Goal: Task Accomplishment & Management: Use online tool/utility

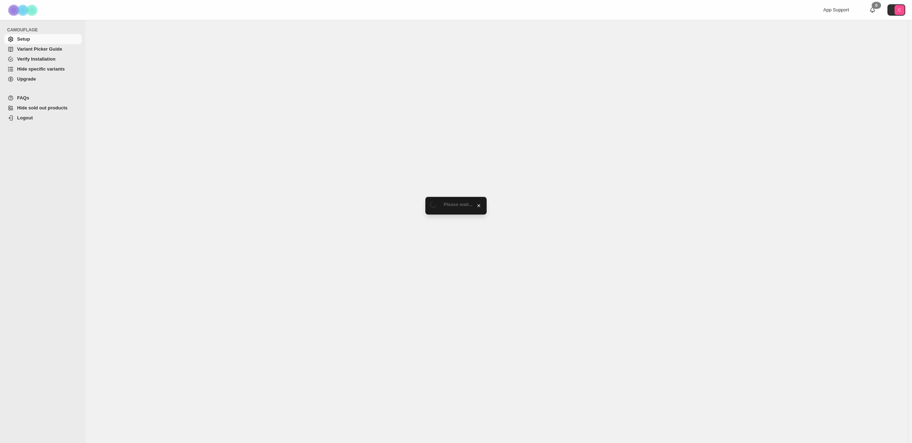
select select "******"
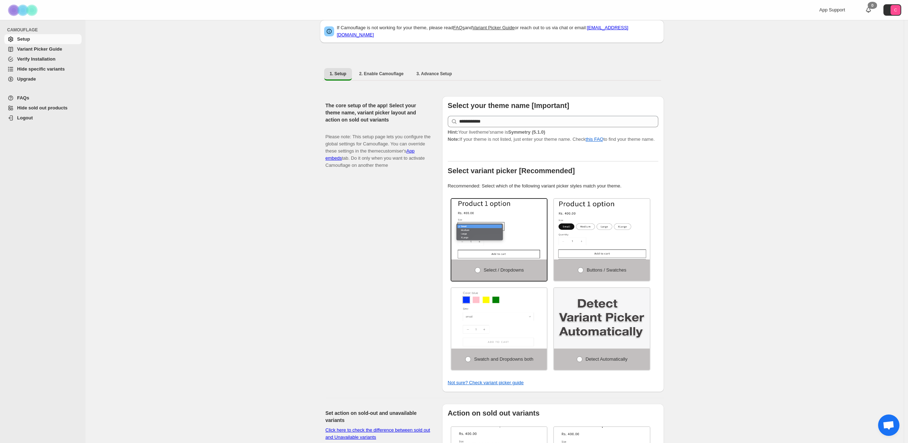
scroll to position [14, 0]
click at [46, 48] on span "Variant Picker Guide" at bounding box center [39, 48] width 45 height 5
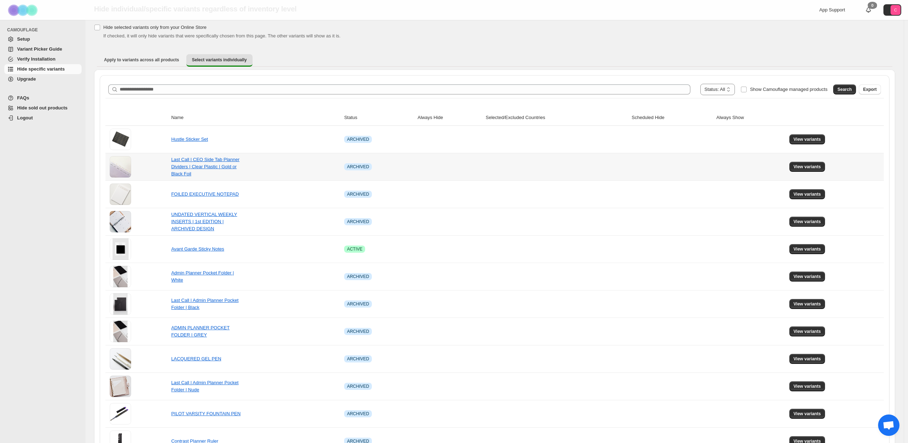
scroll to position [7, 0]
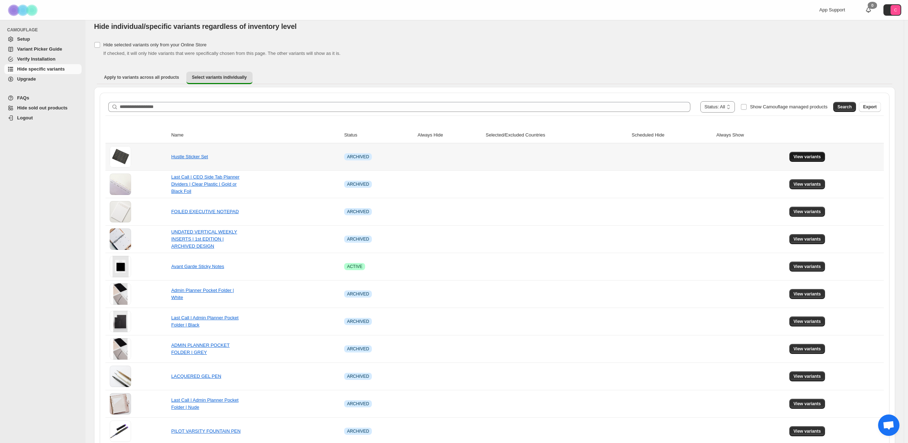
click at [817, 158] on span "View variants" at bounding box center [807, 157] width 27 height 6
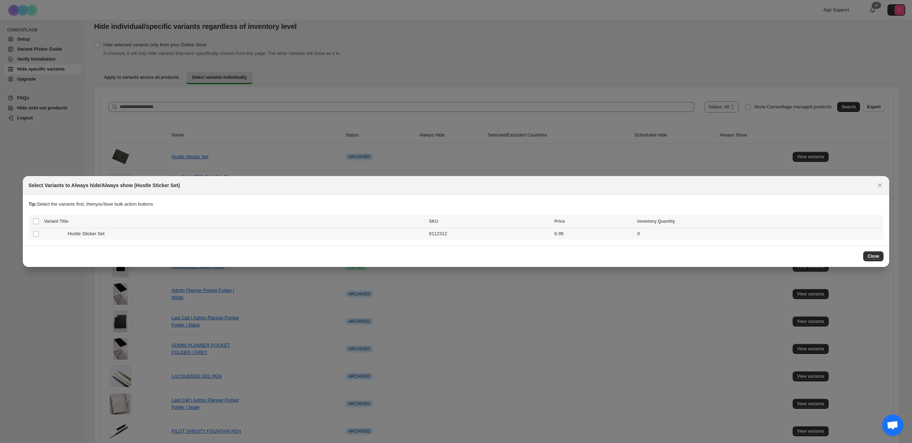
click at [125, 234] on div "Hustle Sticker Set" at bounding box center [234, 233] width 380 height 7
click at [881, 184] on icon "Close" at bounding box center [879, 185] width 7 height 7
